Goal: Ask a question

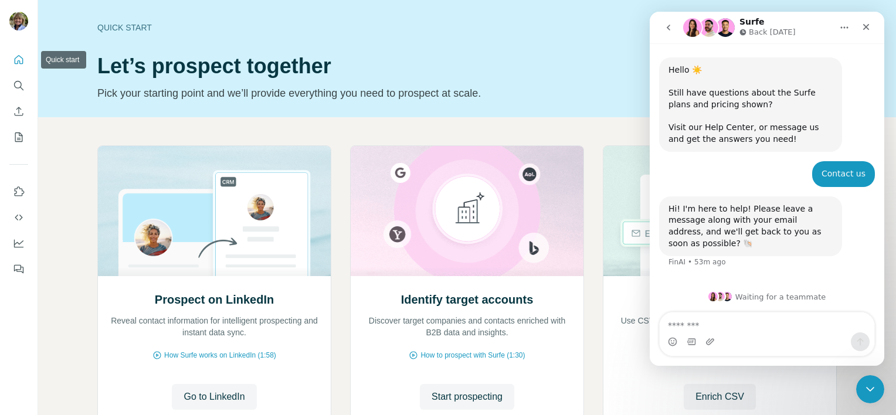
click at [12, 62] on button "Quick start" at bounding box center [18, 59] width 19 height 21
click at [21, 60] on icon "Quick start" at bounding box center [19, 60] width 12 height 12
click at [17, 83] on icon "Search" at bounding box center [19, 86] width 12 height 12
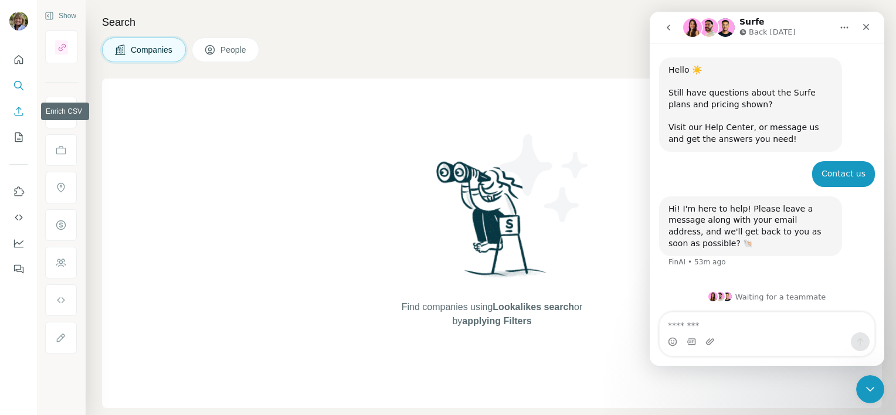
click at [16, 110] on icon "Enrich CSV" at bounding box center [19, 112] width 12 height 12
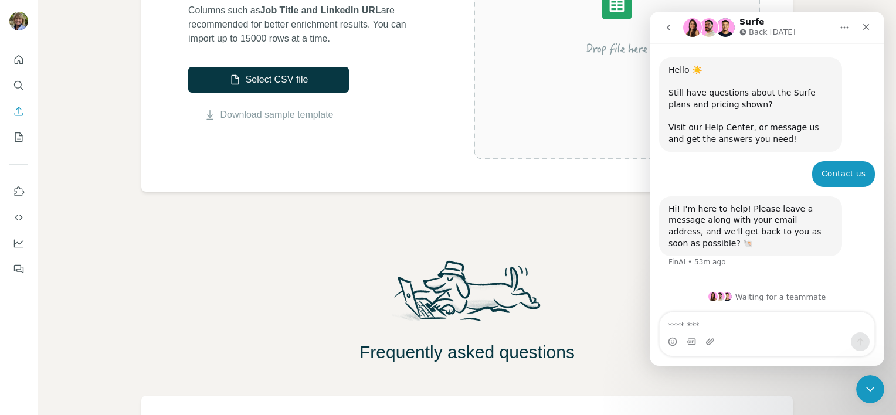
scroll to position [359, 0]
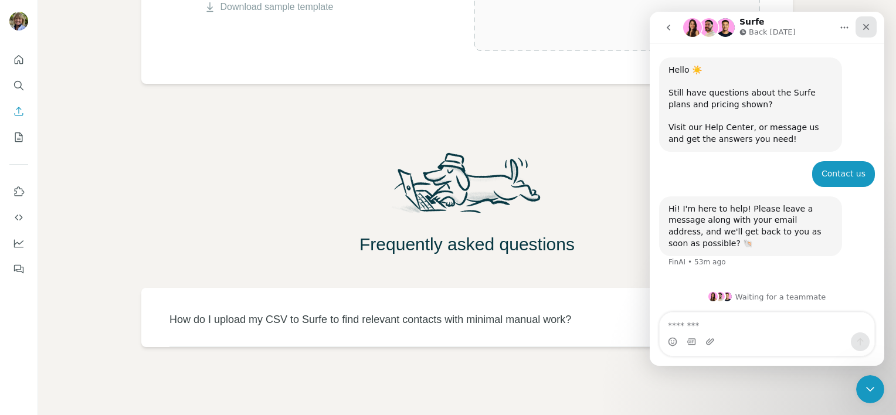
click at [865, 27] on icon "Close" at bounding box center [865, 26] width 9 height 9
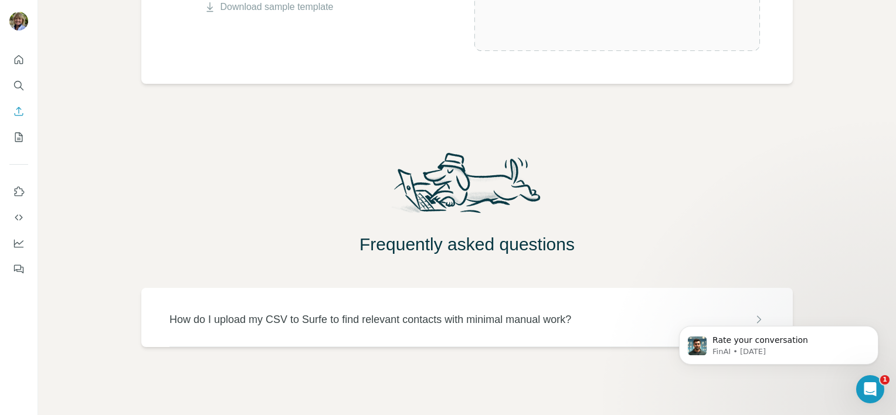
scroll to position [0, 0]
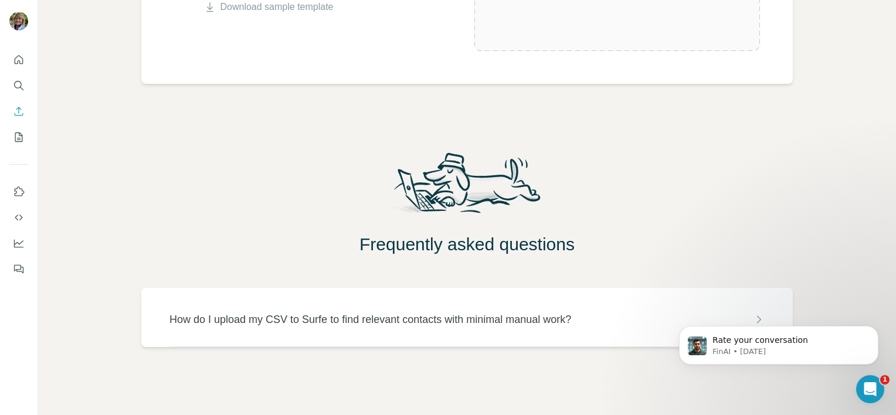
click at [742, 319] on body "Rate your conversation FinAI • [DATE]" at bounding box center [778, 342] width 225 height 73
click at [745, 317] on body "Rate your conversation FinAI • [DATE]" at bounding box center [778, 342] width 225 height 73
click at [521, 321] on p "How do I upload my CSV to Surfe to find relevant contacts with minimal manual w…" at bounding box center [370, 319] width 402 height 16
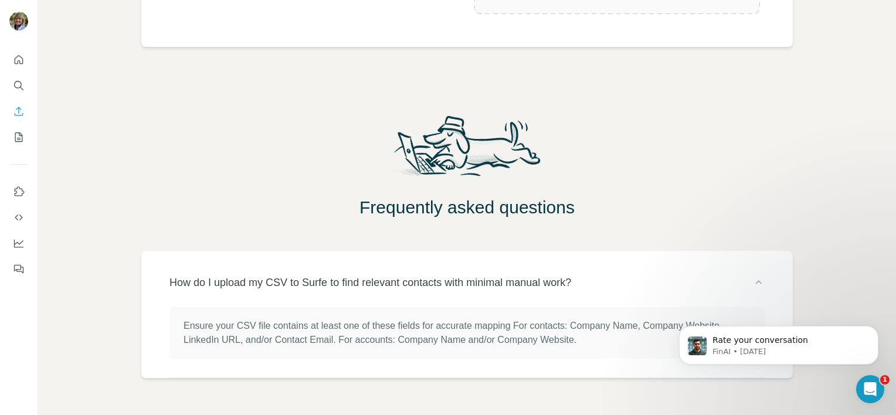
scroll to position [427, 0]
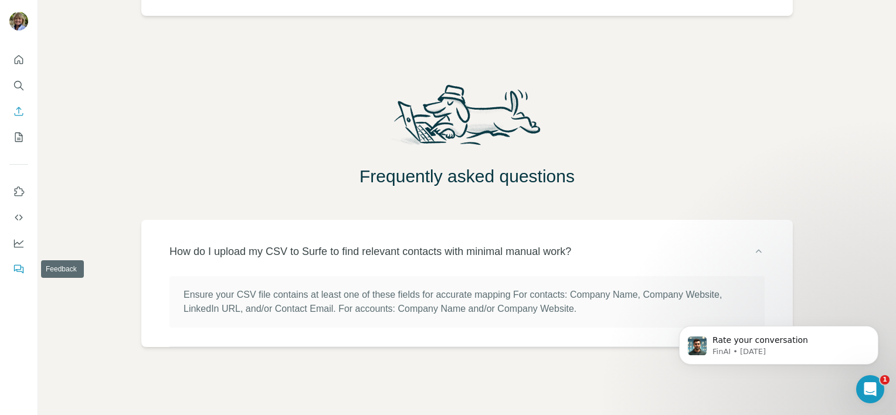
click at [18, 270] on icon "Feedback" at bounding box center [19, 269] width 12 height 12
